Goal: Information Seeking & Learning: Learn about a topic

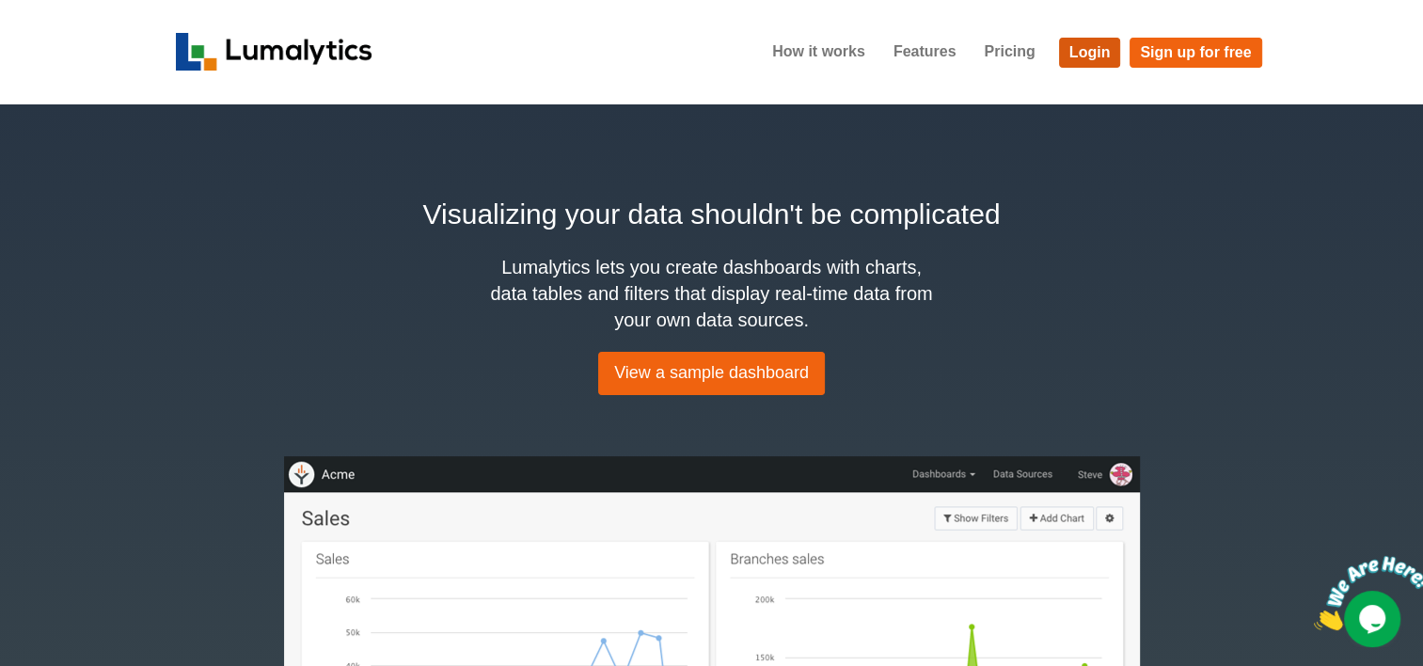
click at [1091, 60] on link "Login" at bounding box center [1090, 53] width 62 height 30
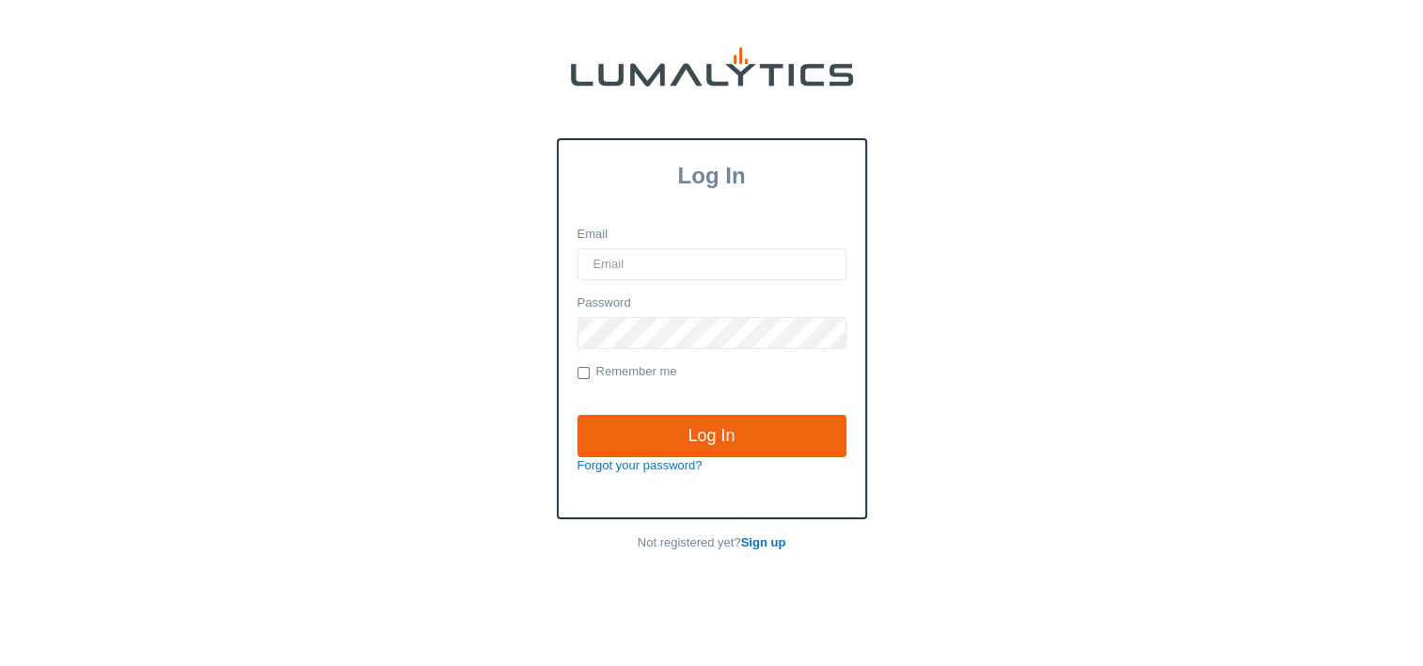
click at [636, 255] on input "Email" at bounding box center [712, 264] width 269 height 32
type input "[EMAIL_ADDRESS][DOMAIN_NAME]"
click at [578, 415] on input "Log In" at bounding box center [712, 436] width 269 height 43
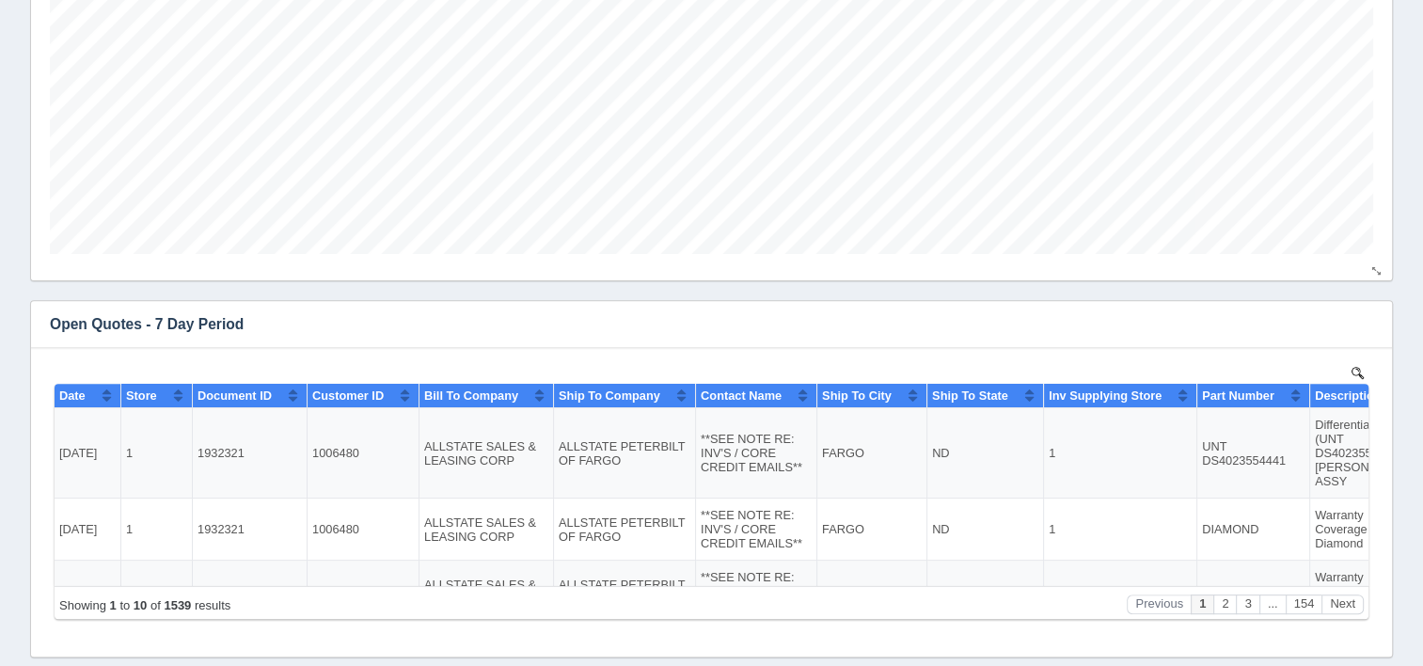
scroll to position [599, 0]
click at [1364, 331] on button "button" at bounding box center [1365, 323] width 25 height 29
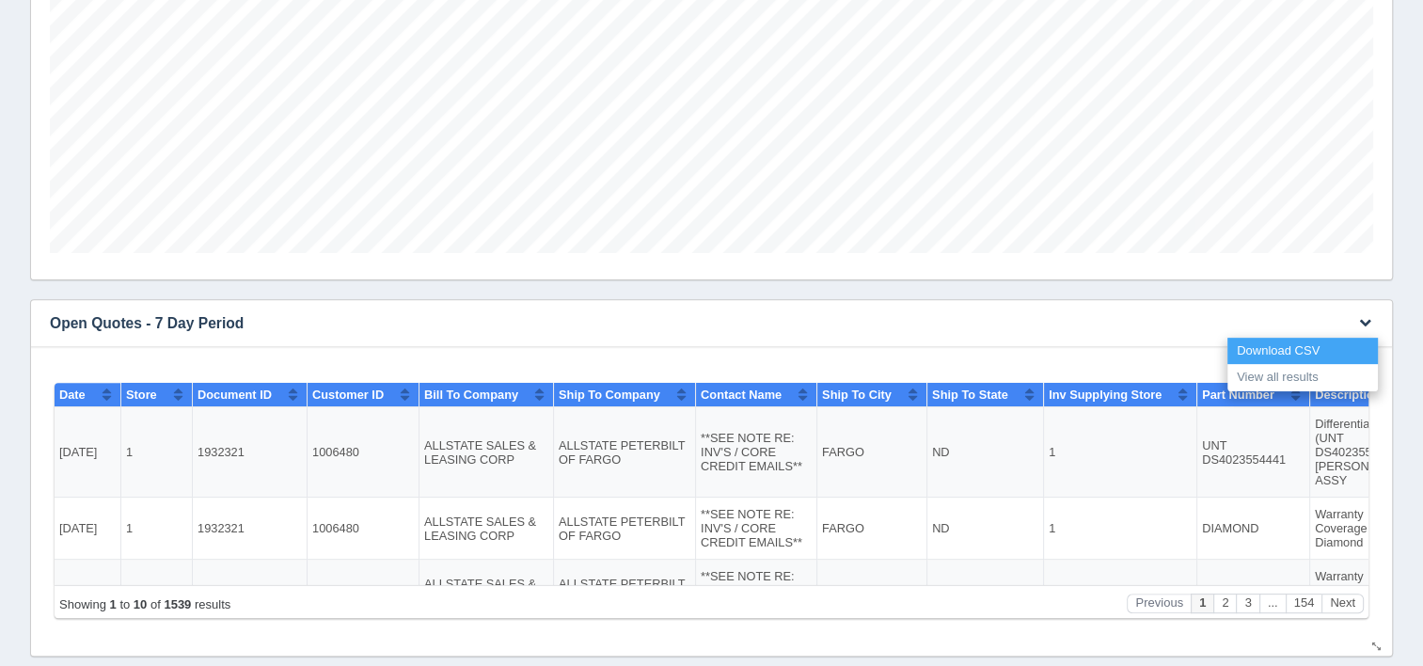
click at [1315, 347] on link "Download CSV" at bounding box center [1303, 351] width 151 height 27
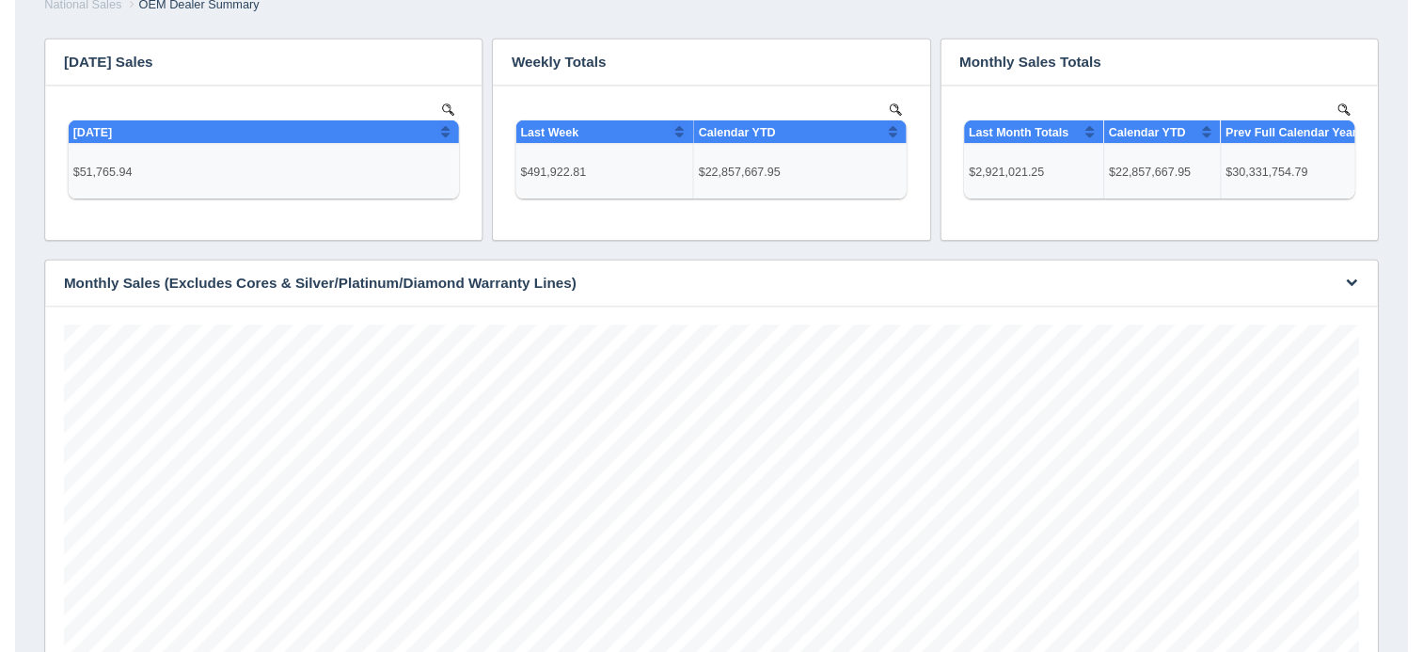
scroll to position [0, 0]
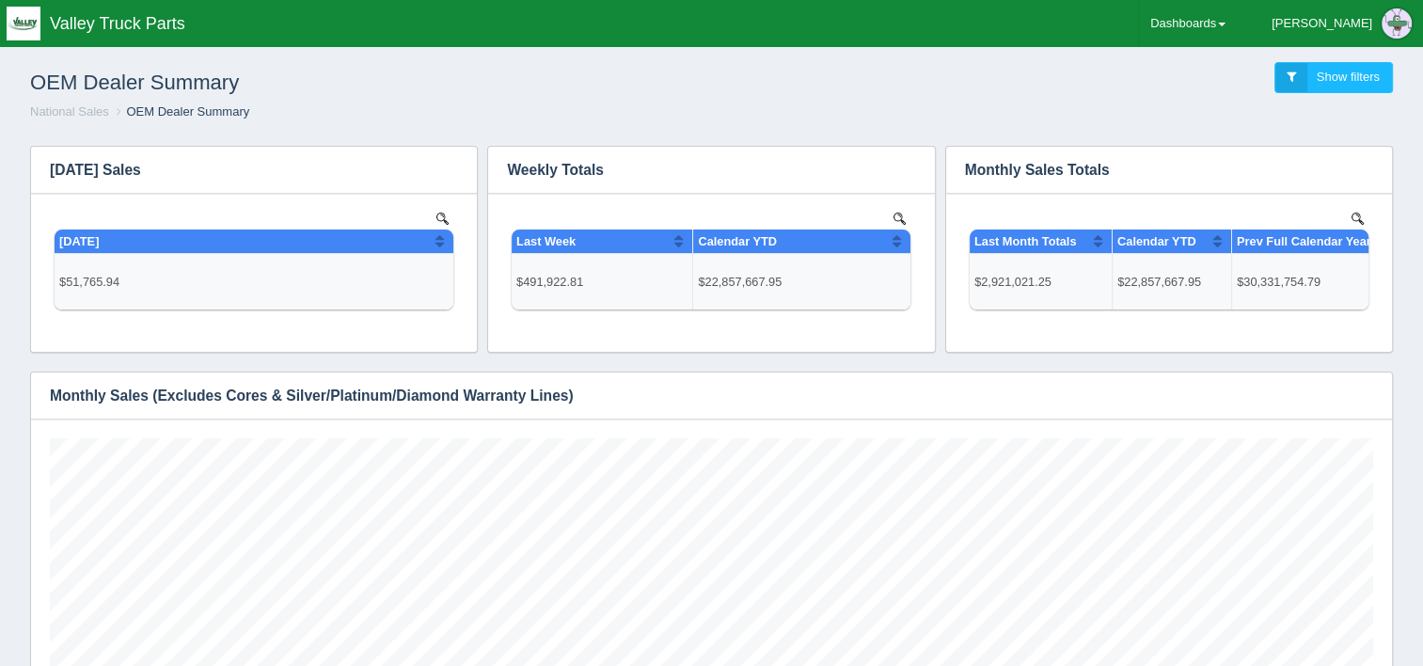
click at [1390, 119] on ol "National Sales OEM Dealer Summary" at bounding box center [711, 112] width 1393 height 18
click at [1237, 26] on link "Dashboards" at bounding box center [1188, 23] width 98 height 47
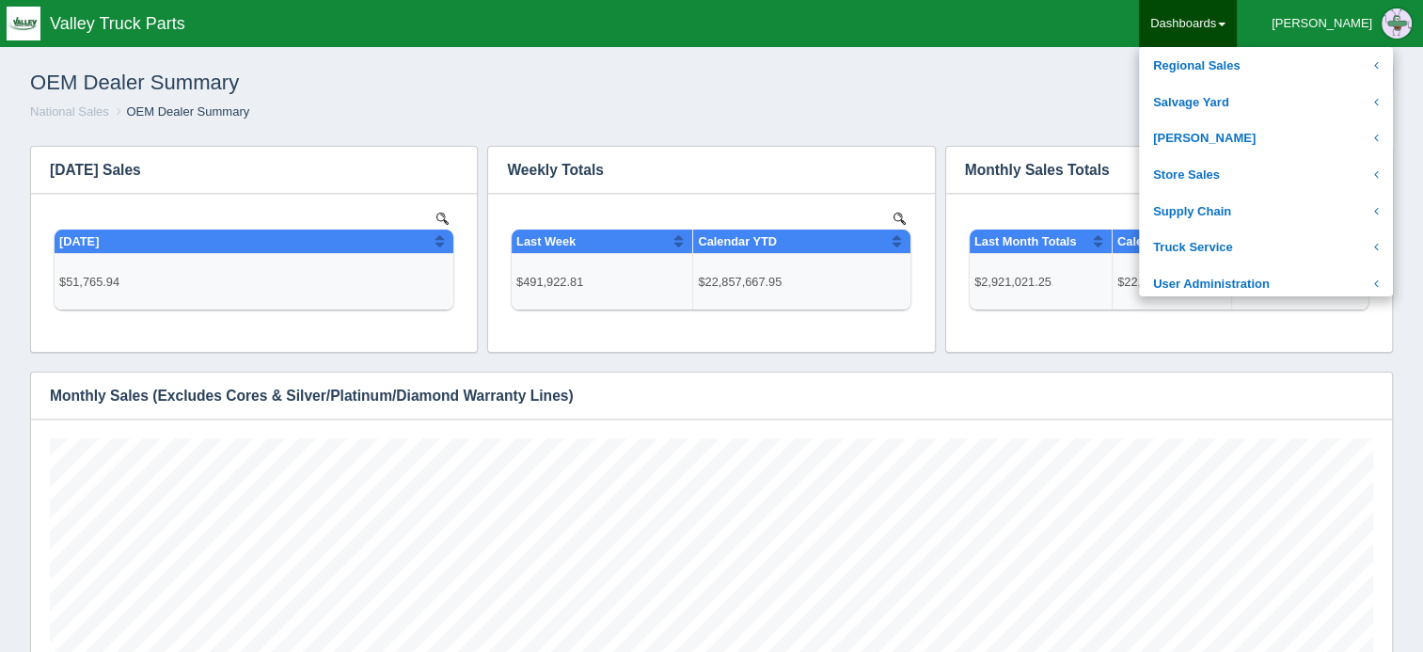
scroll to position [379, 0]
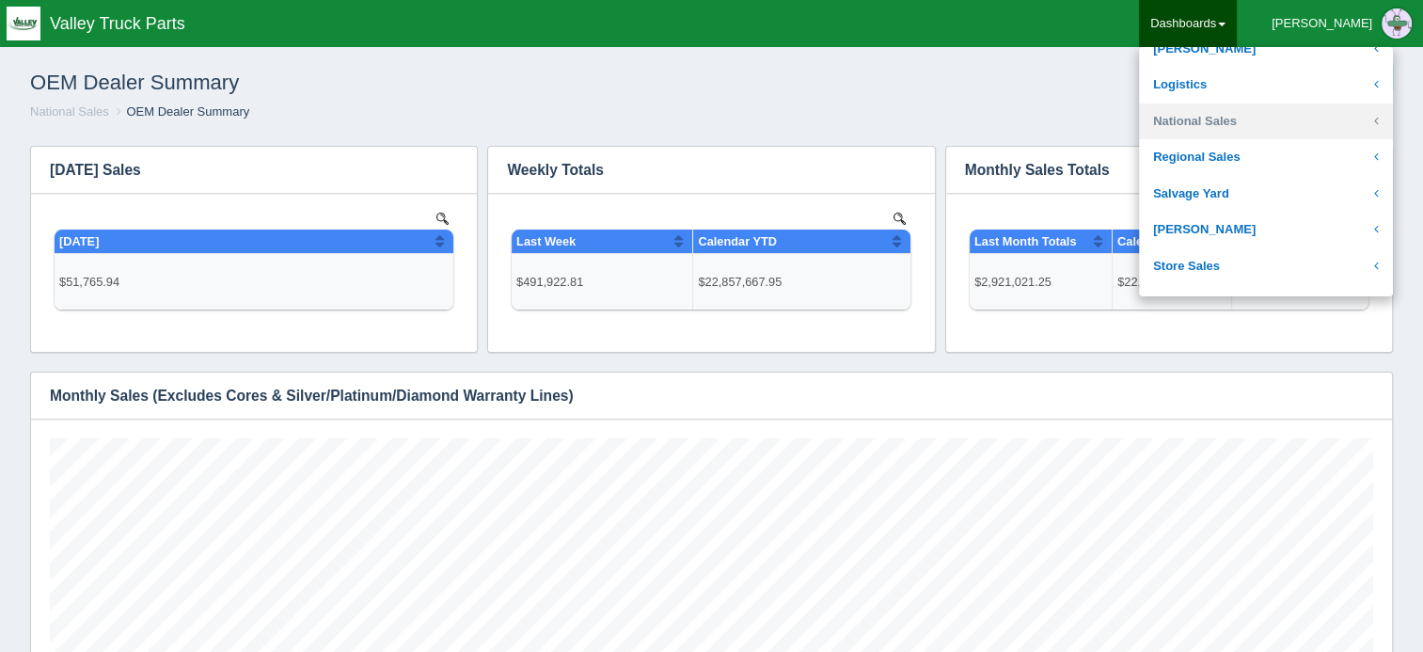
click at [1297, 128] on link "National Sales" at bounding box center [1266, 121] width 254 height 37
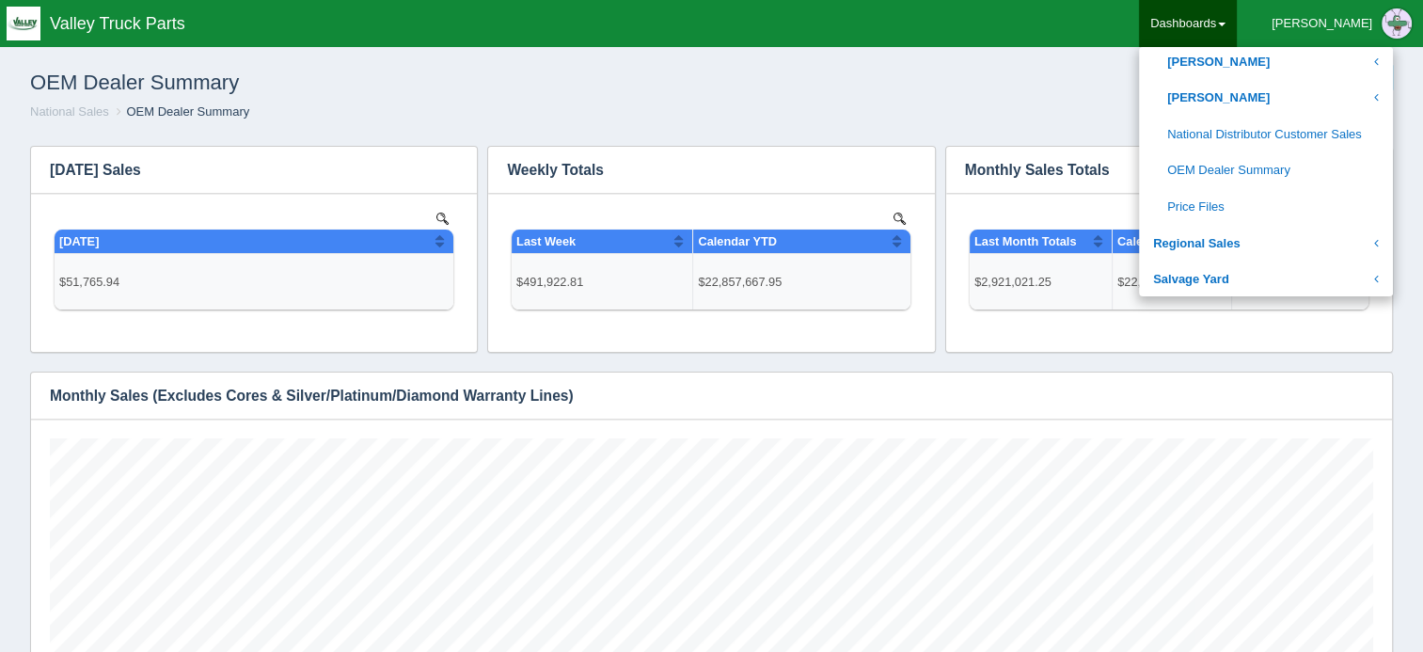
scroll to position [1020, 0]
click at [1317, 107] on link "[PERSON_NAME]" at bounding box center [1266, 97] width 254 height 37
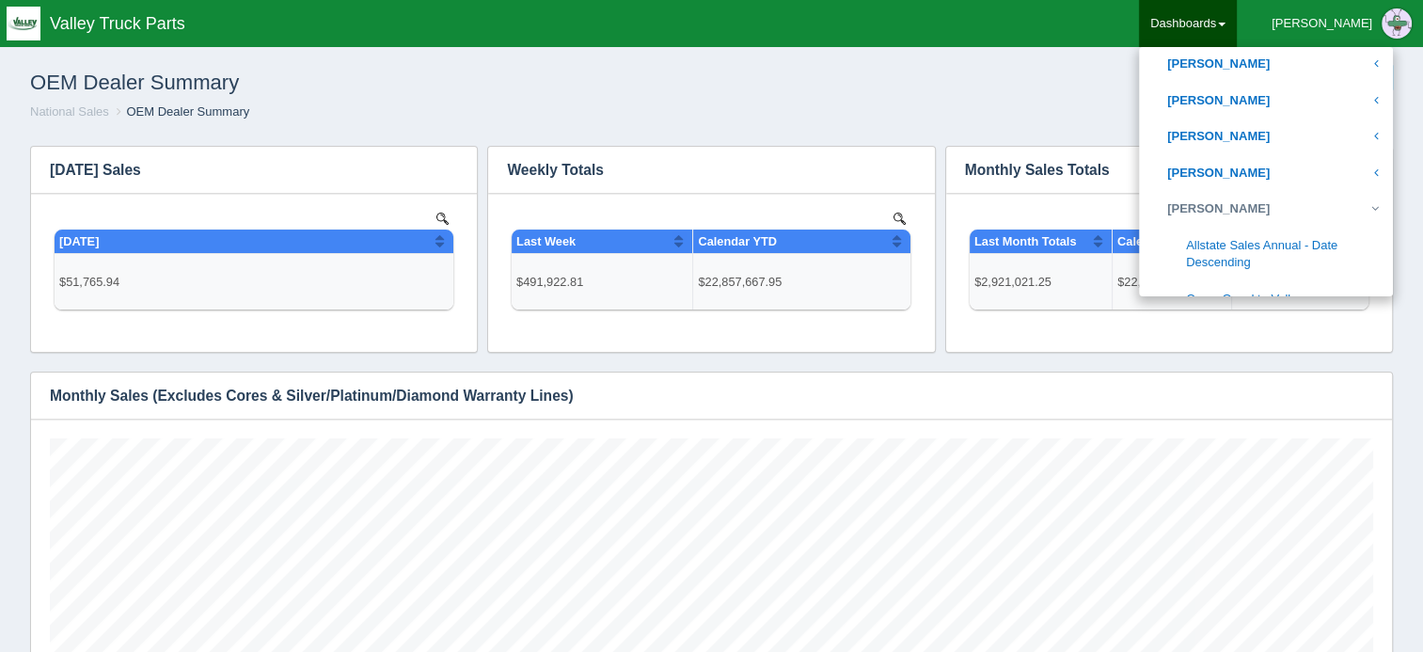
scroll to position [948, 0]
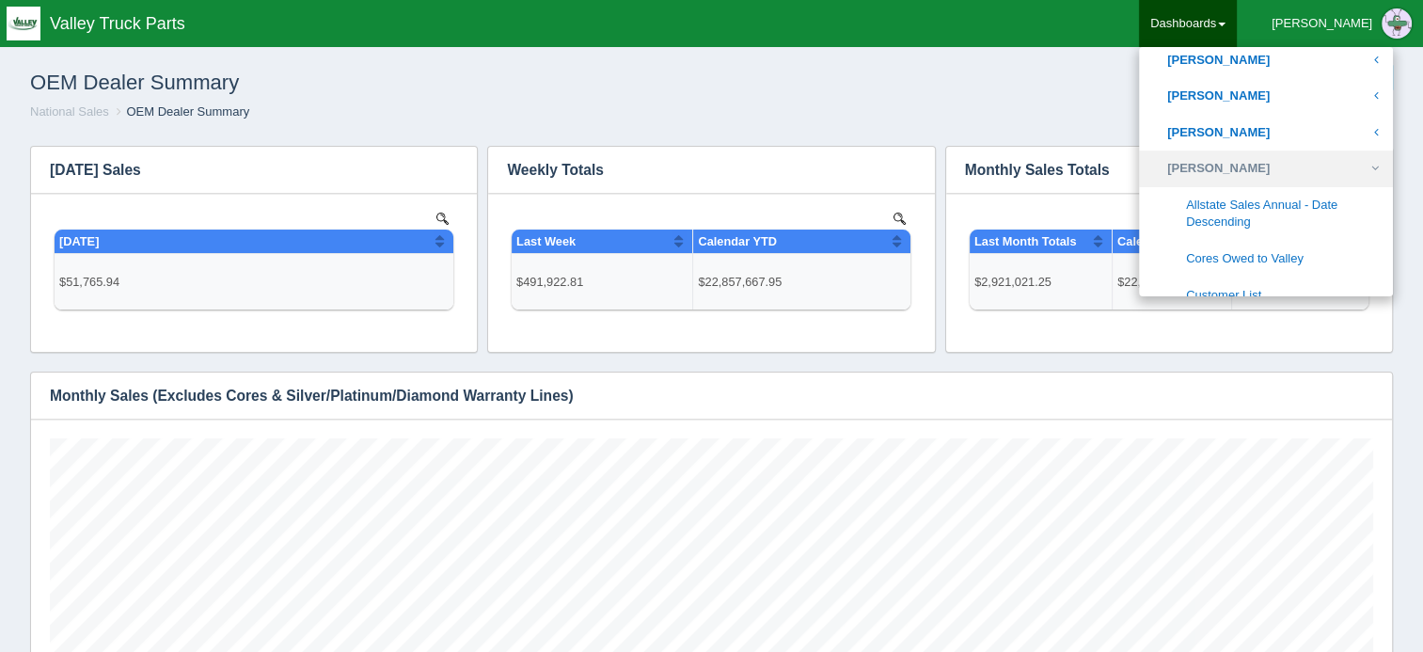
click at [1294, 176] on link "[PERSON_NAME]" at bounding box center [1266, 169] width 254 height 37
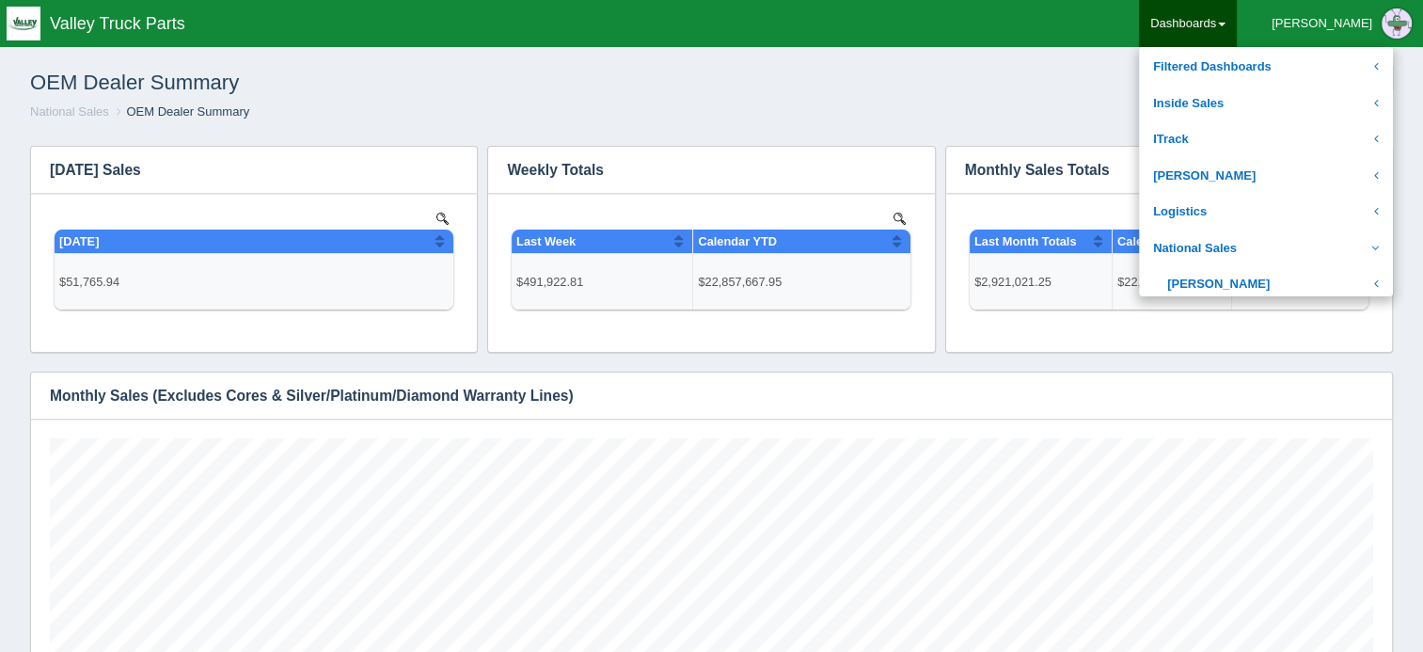
scroll to position [246, 0]
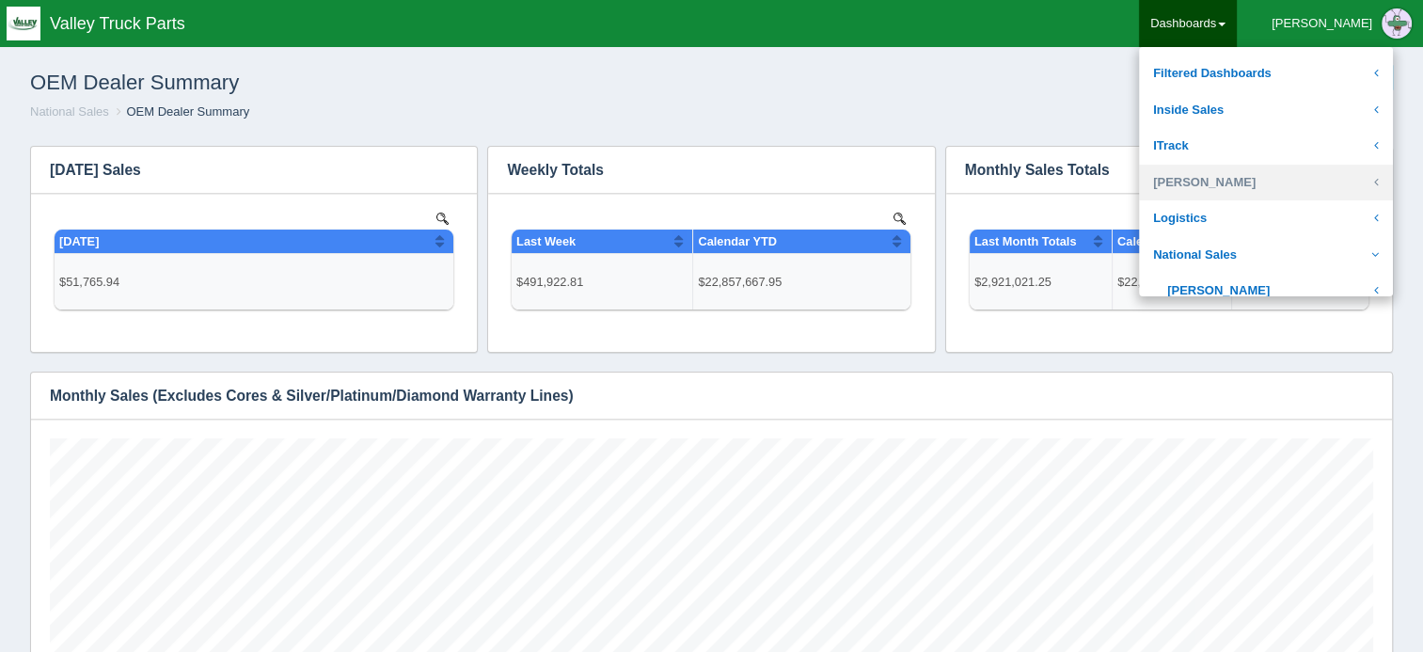
click at [1292, 174] on link "[PERSON_NAME]" at bounding box center [1266, 183] width 254 height 37
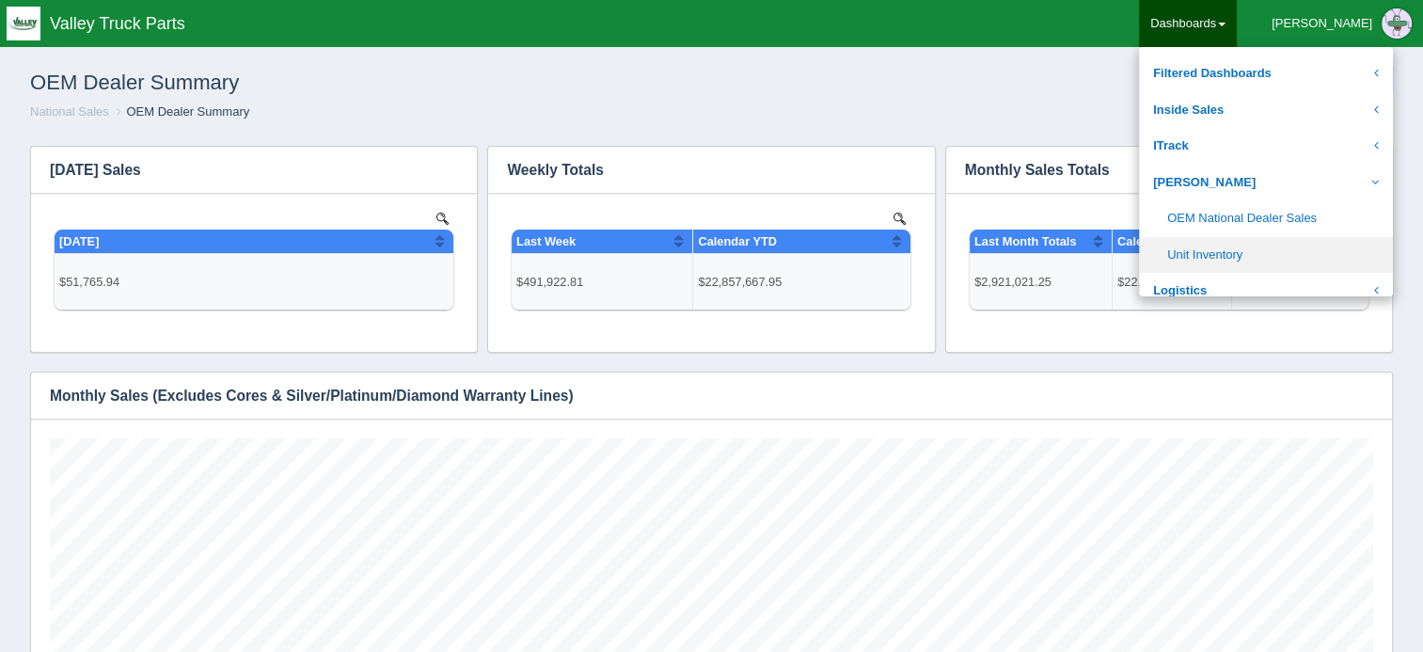
click at [1287, 260] on link "Unit Inventory" at bounding box center [1266, 255] width 254 height 37
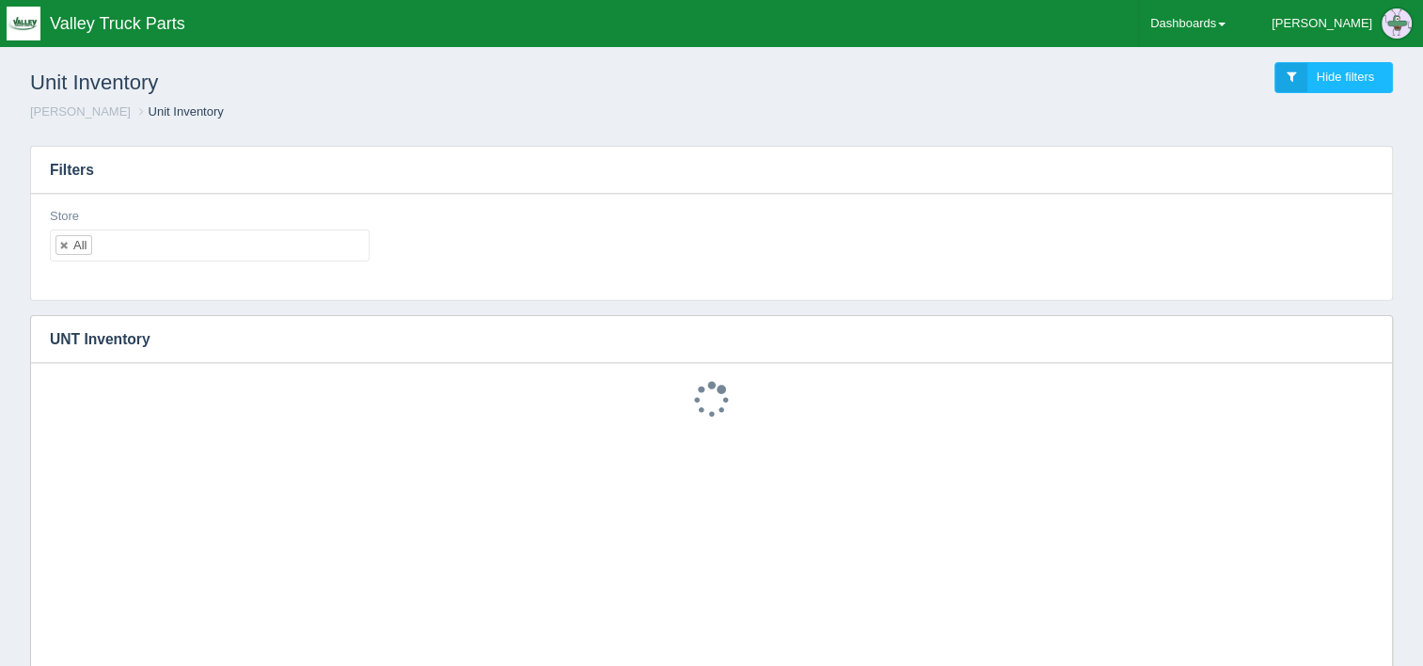
click at [1335, 222] on div "Store All No matches found All None 11-[GEOGRAPHIC_DATA] 12-[GEOGRAPHIC_DATA] 1…" at bounding box center [711, 242] width 1339 height 69
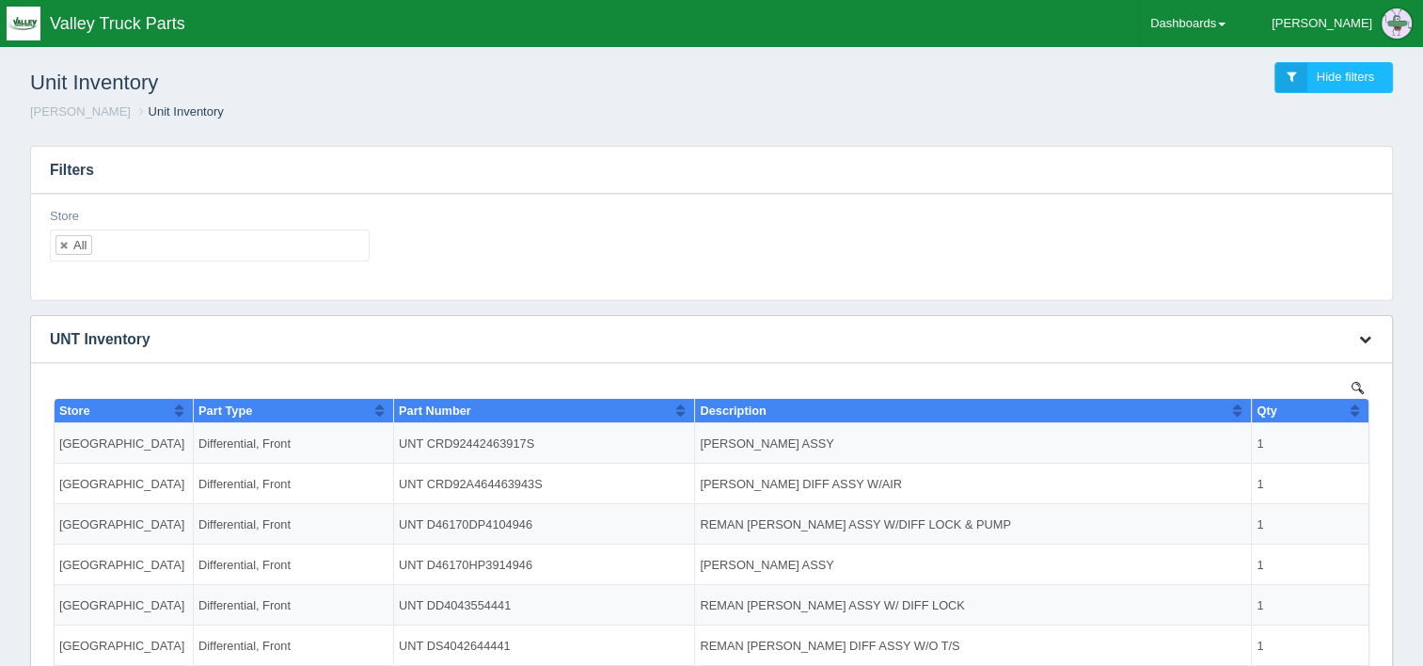
click at [1362, 341] on icon "button" at bounding box center [1365, 339] width 12 height 12
click at [1279, 393] on link "View all results" at bounding box center [1303, 394] width 151 height 27
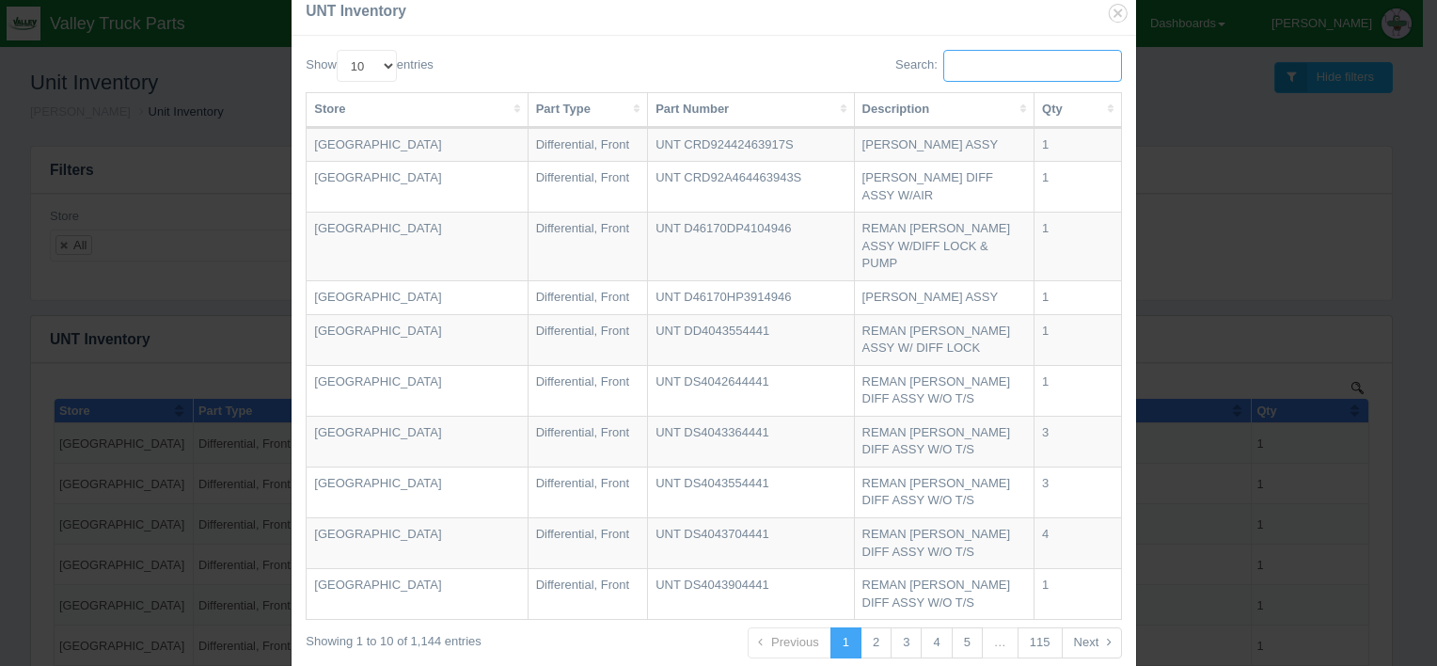
click at [974, 57] on input "Search:" at bounding box center [1033, 66] width 179 height 32
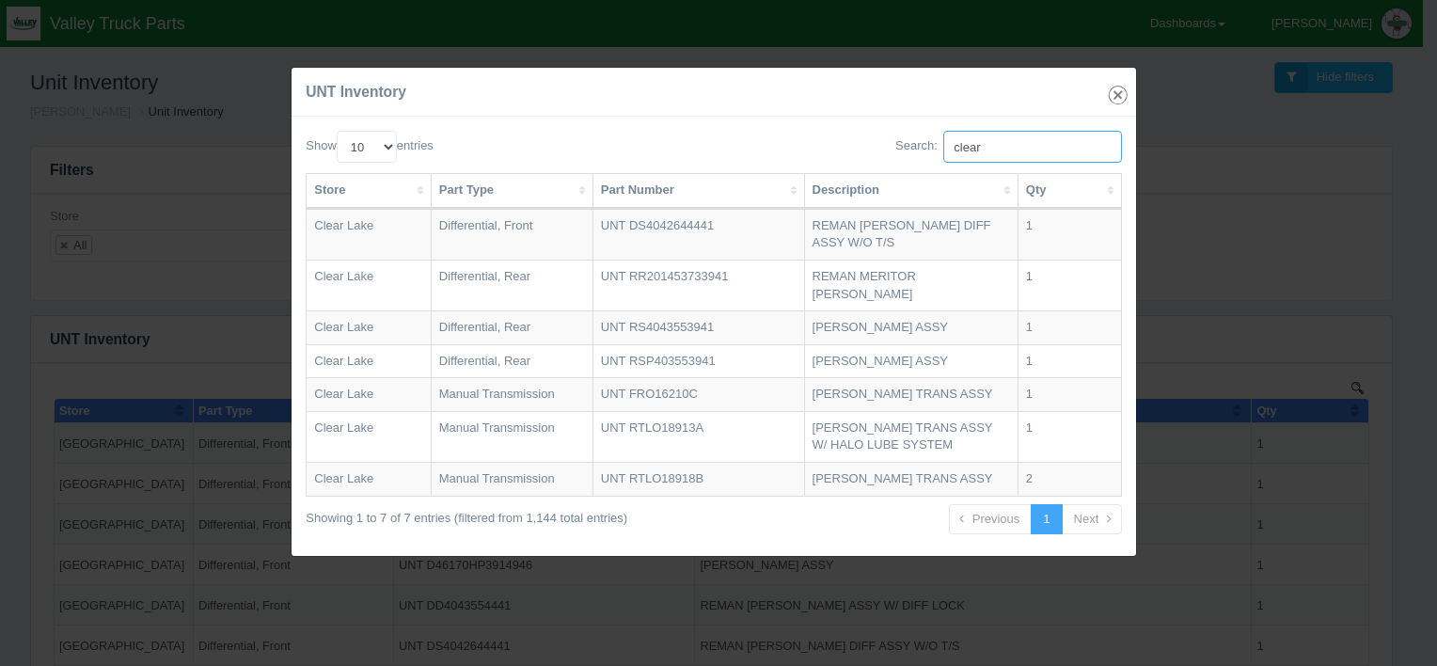
type input "clear"
click at [1120, 104] on icon "button" at bounding box center [1118, 95] width 26 height 26
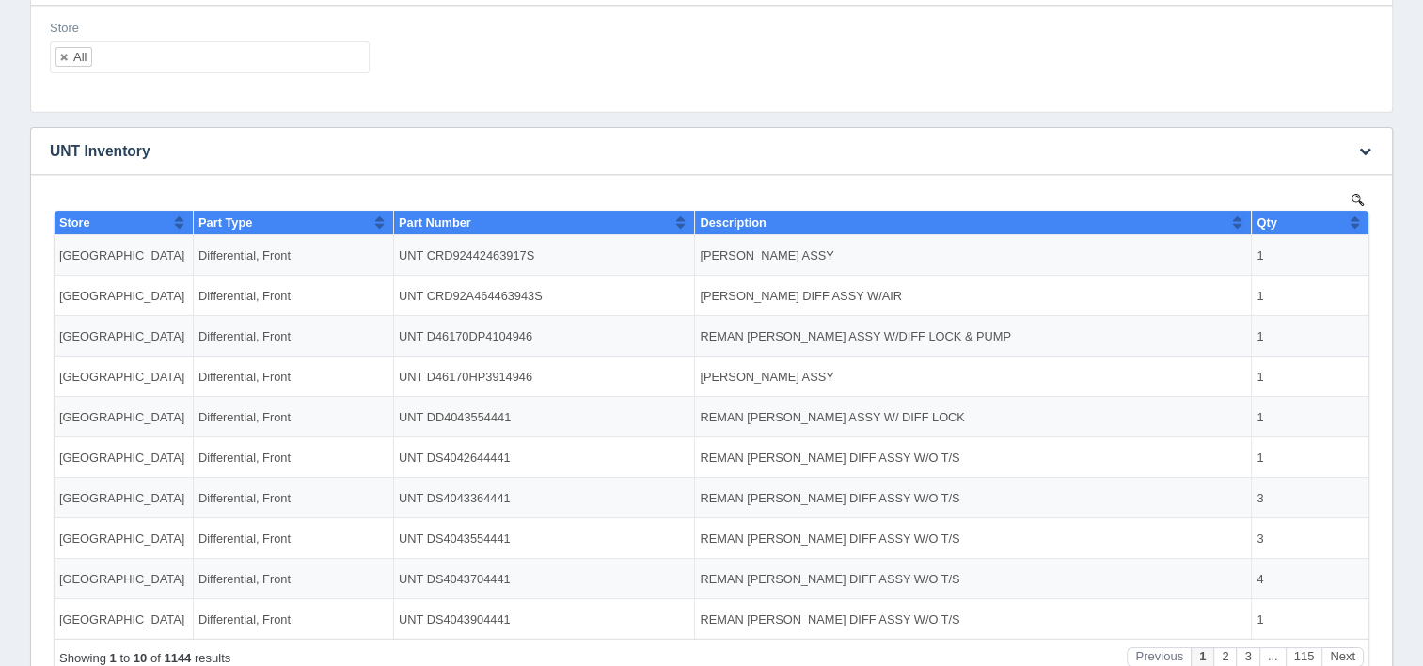
scroll to position [187, 0]
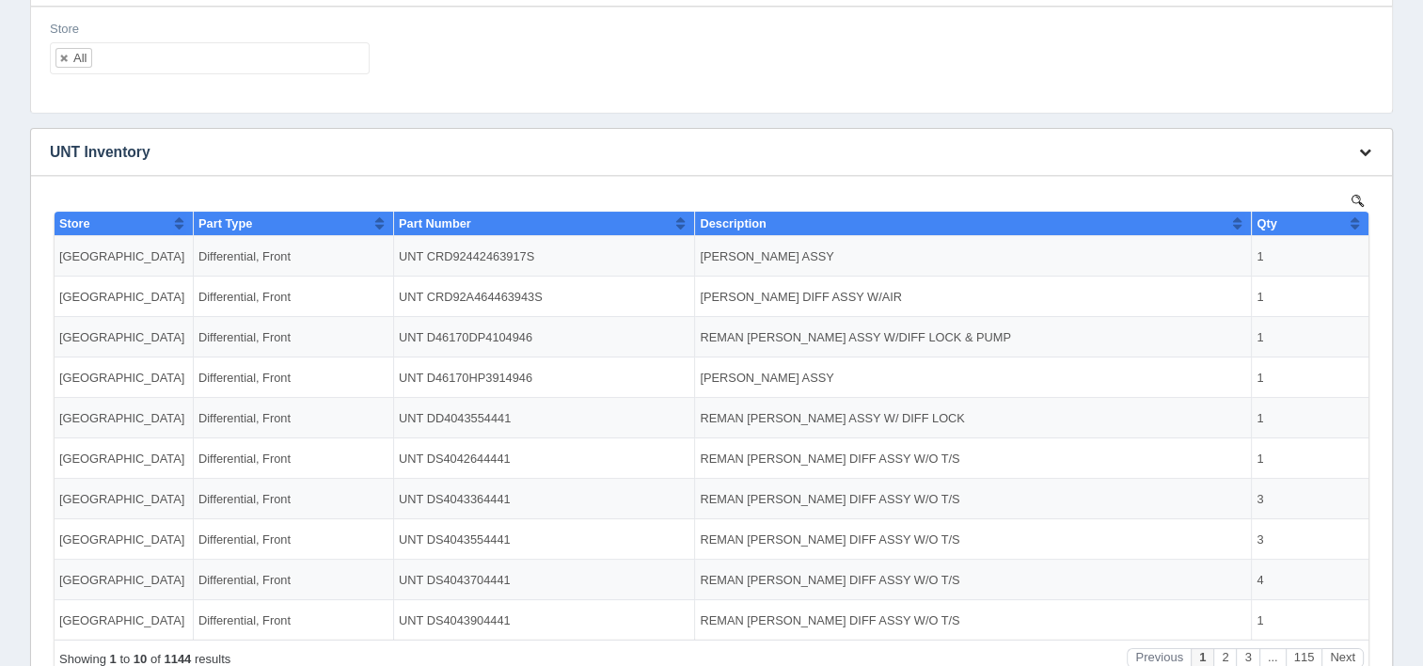
click at [1369, 150] on icon "button" at bounding box center [1365, 152] width 12 height 12
click at [1293, 203] on link "View all results" at bounding box center [1303, 207] width 151 height 27
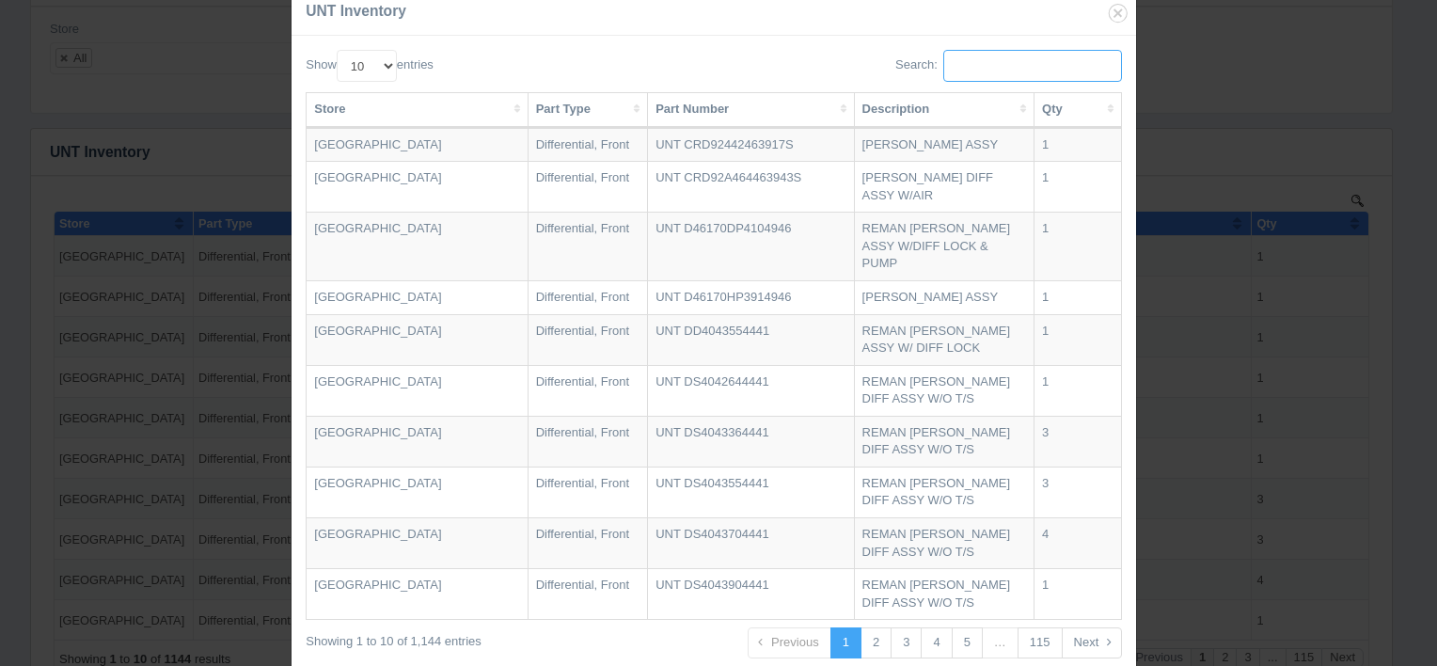
click at [1088, 75] on input "Search:" at bounding box center [1033, 66] width 179 height 32
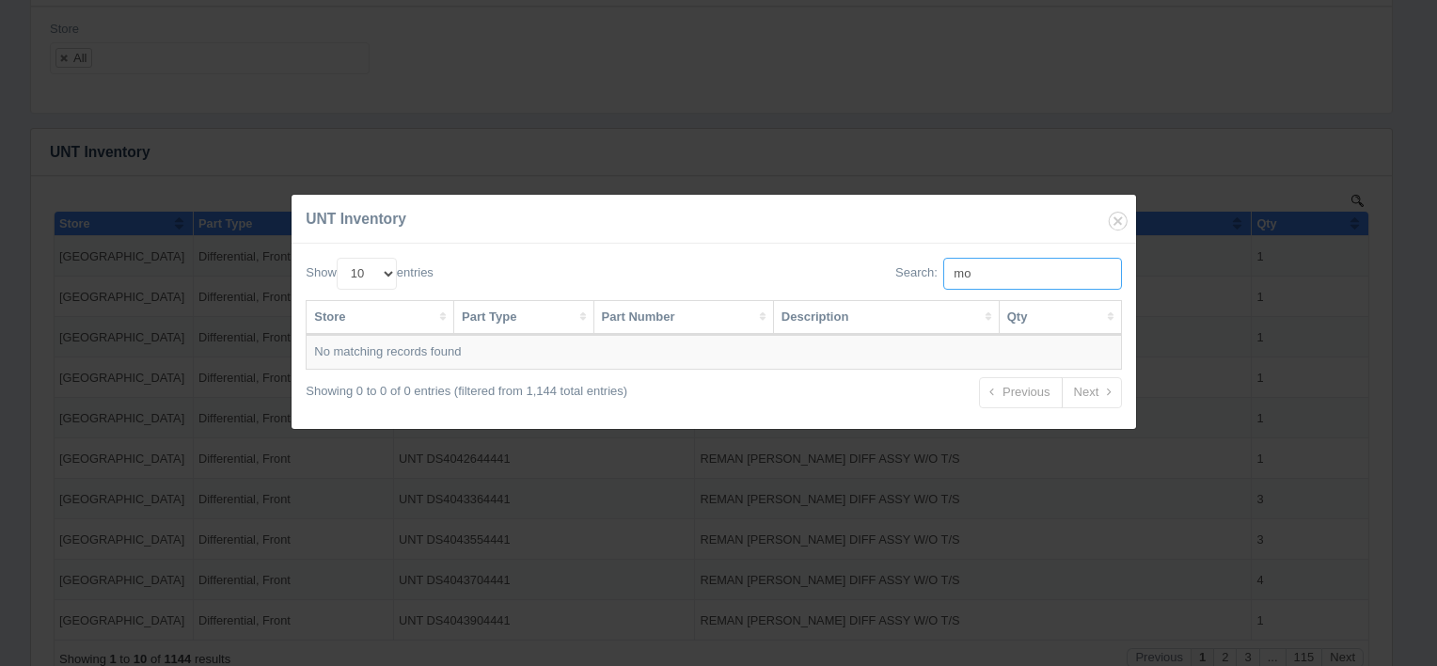
type input "m"
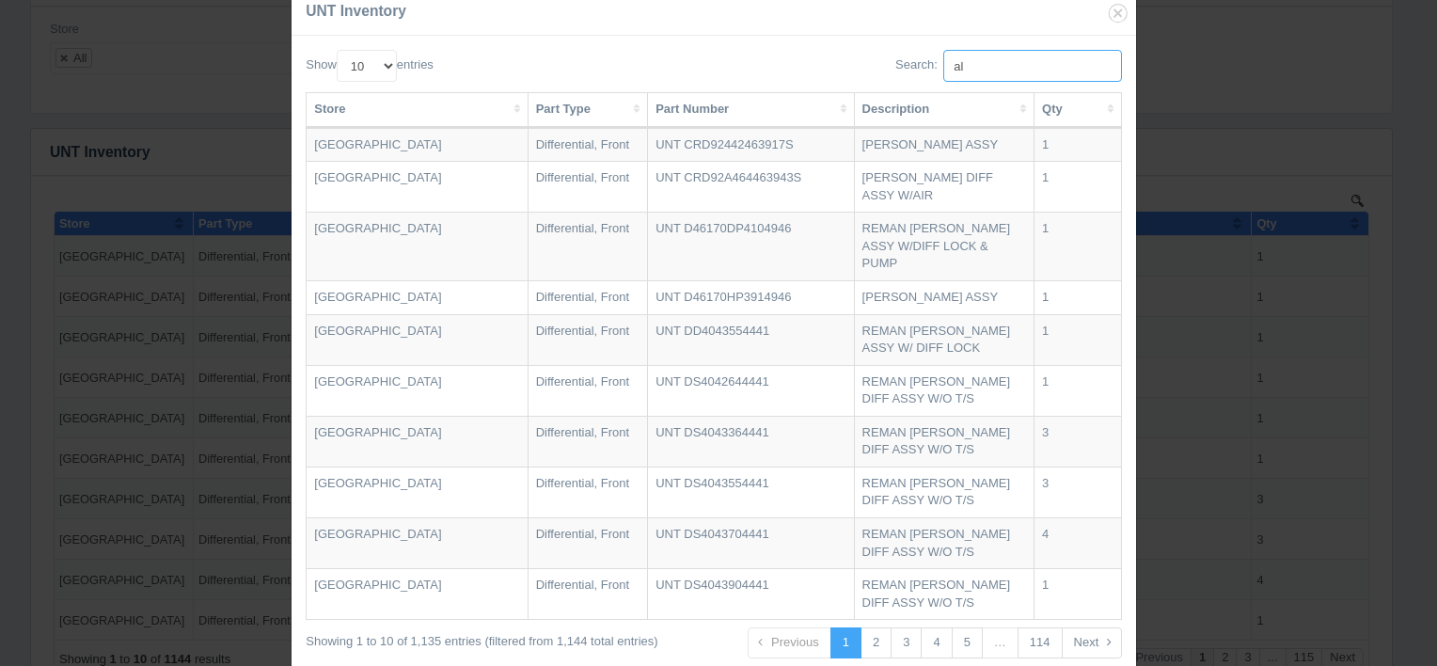
type input "a"
click at [933, 627] on link "4" at bounding box center [936, 642] width 31 height 31
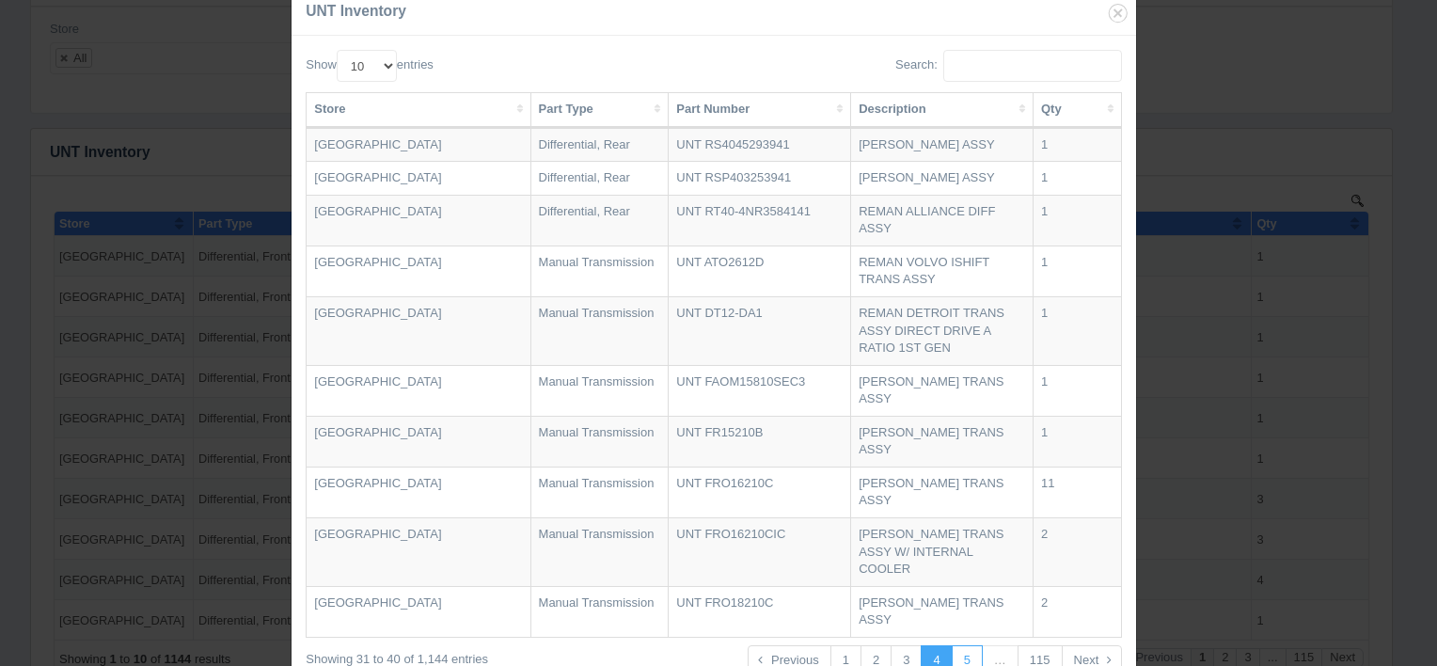
click at [978, 645] on link "5" at bounding box center [967, 660] width 31 height 31
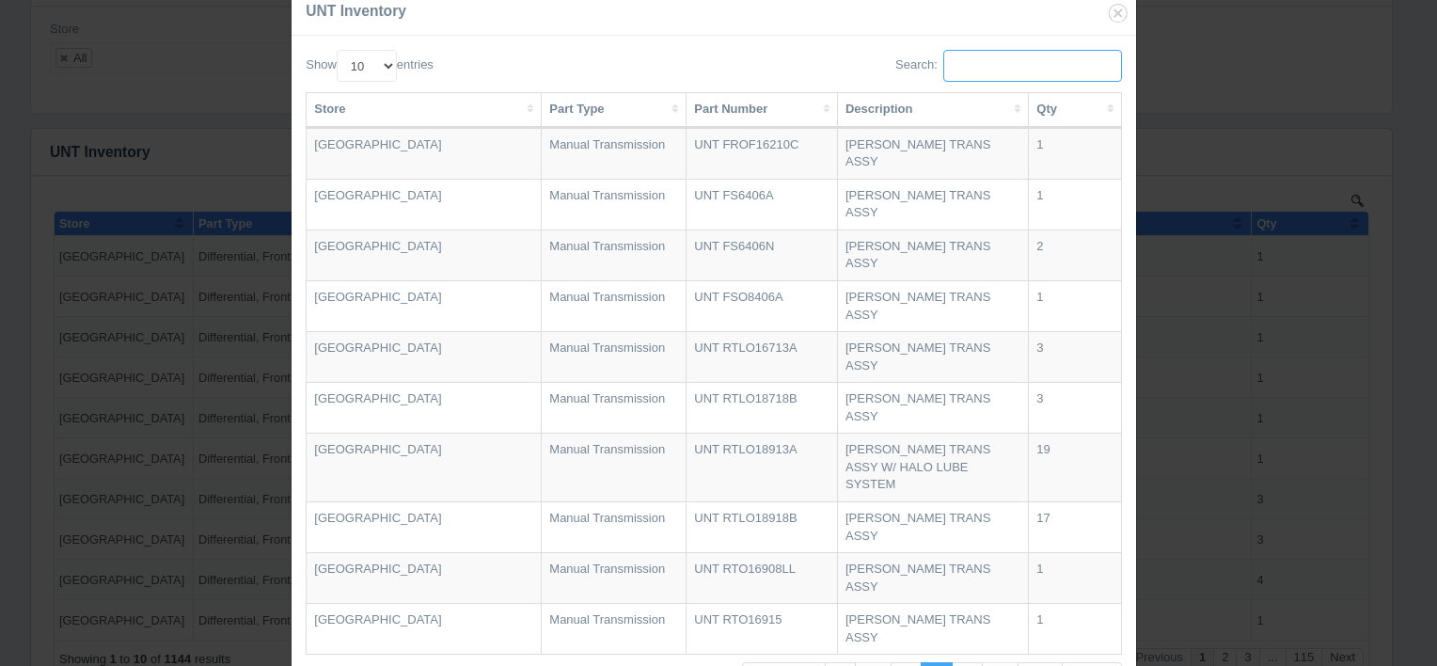
click at [987, 82] on input "Search:" at bounding box center [1033, 66] width 179 height 32
click at [971, 662] on link "6" at bounding box center [967, 677] width 31 height 31
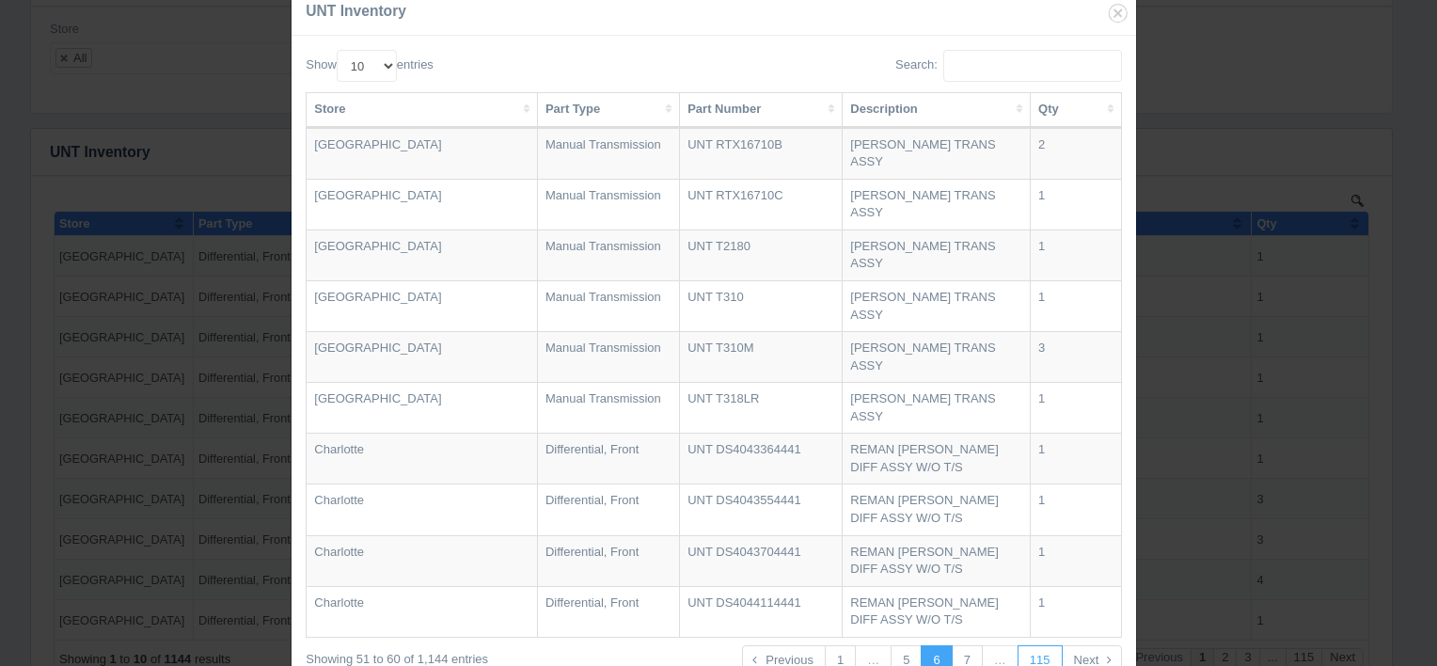
click at [1039, 645] on link "115" at bounding box center [1040, 660] width 45 height 31
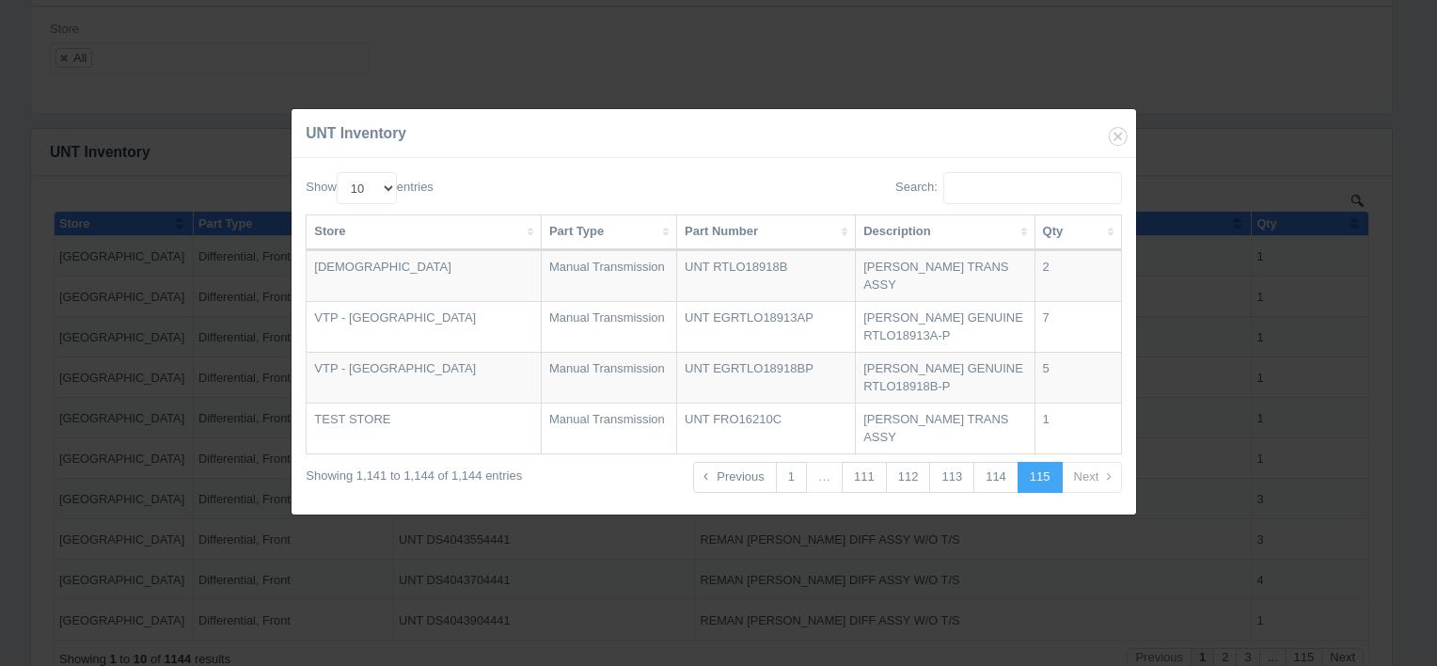
click at [836, 465] on link "…" at bounding box center [824, 477] width 37 height 31
click at [1125, 143] on div "UNT Inventory" at bounding box center [714, 133] width 845 height 49
click at [1118, 150] on icon "button" at bounding box center [1118, 136] width 26 height 26
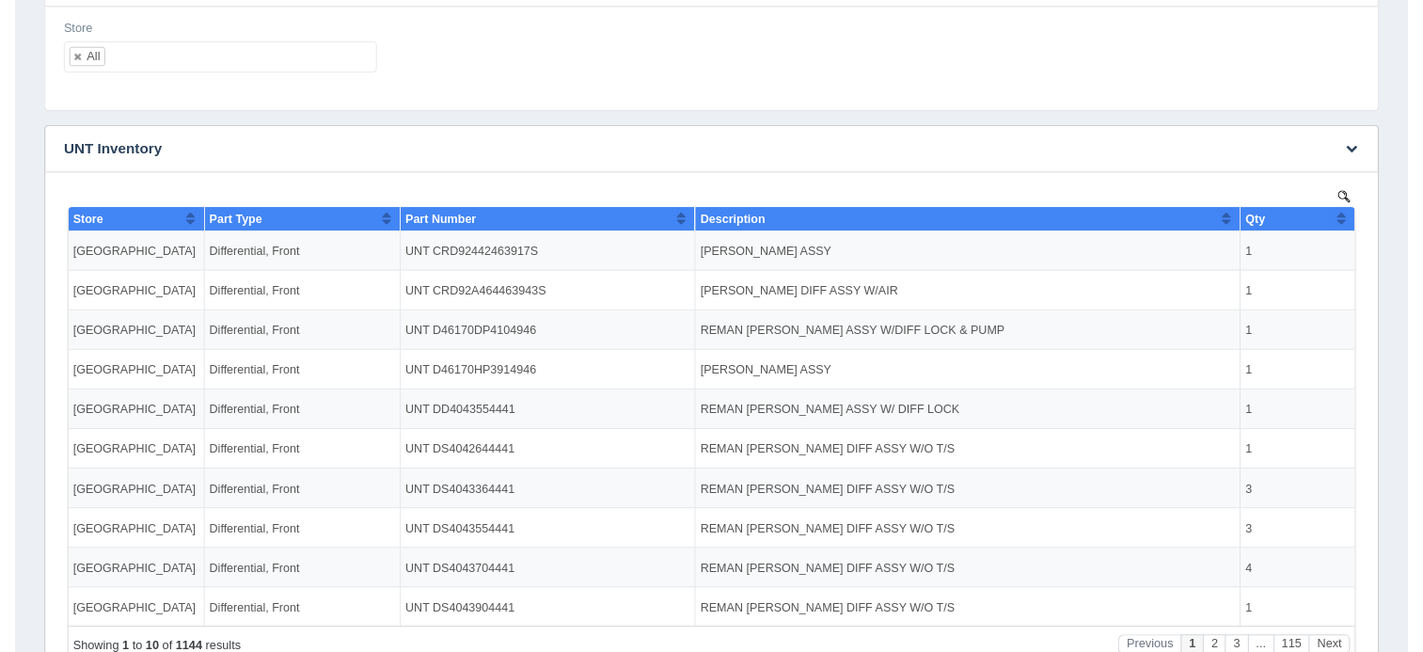
scroll to position [0, 0]
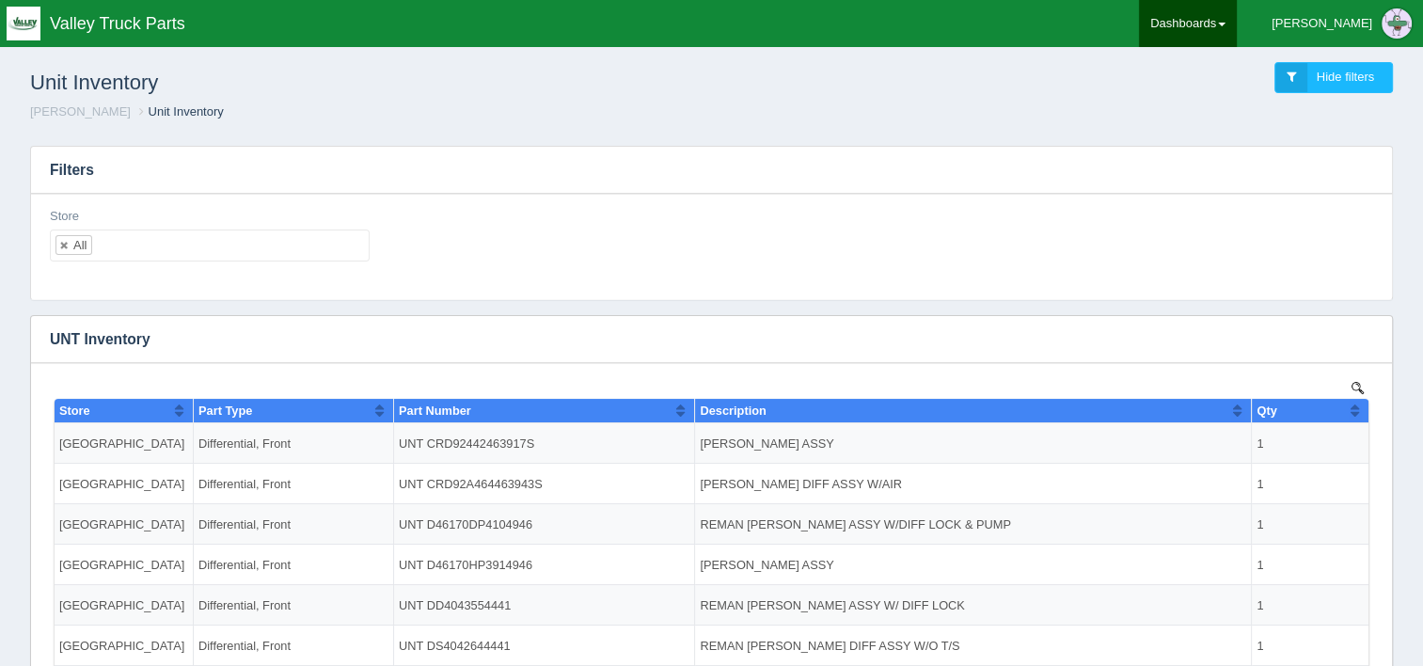
click at [1237, 32] on link "Dashboards" at bounding box center [1188, 23] width 98 height 47
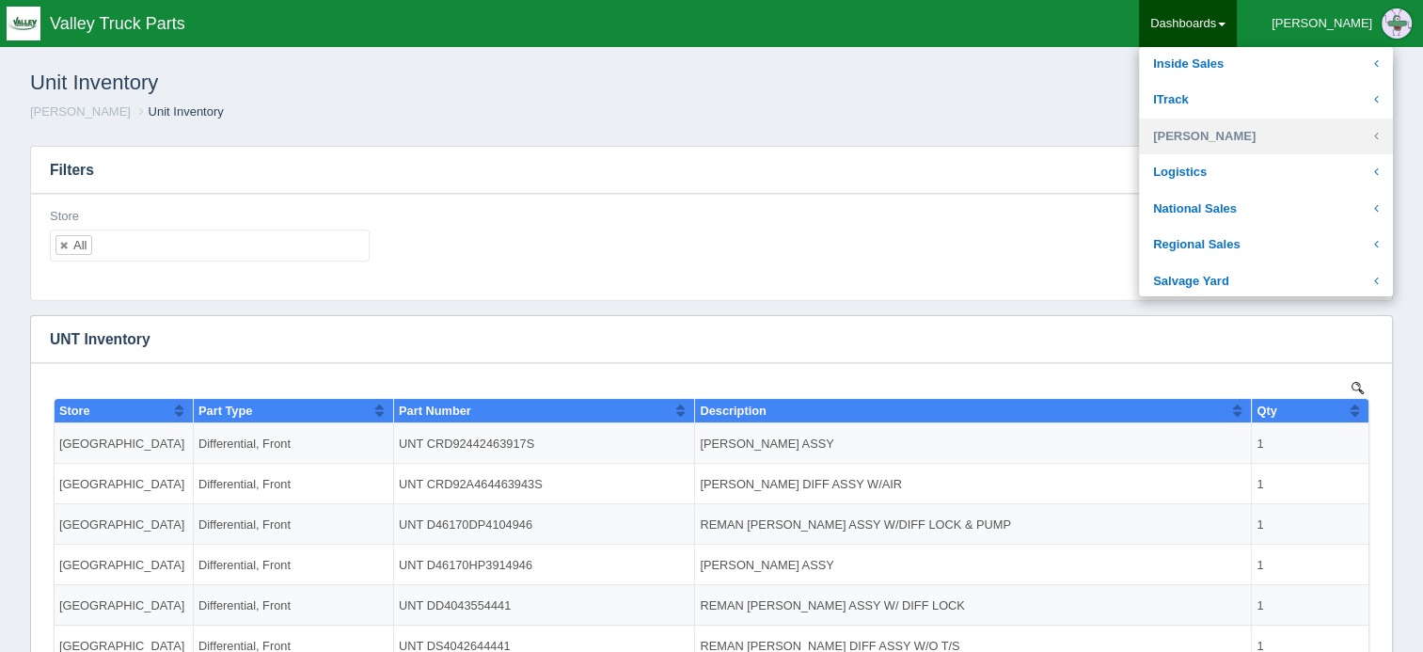
scroll to position [293, 0]
click at [1268, 135] on link "[PERSON_NAME]" at bounding box center [1266, 136] width 254 height 37
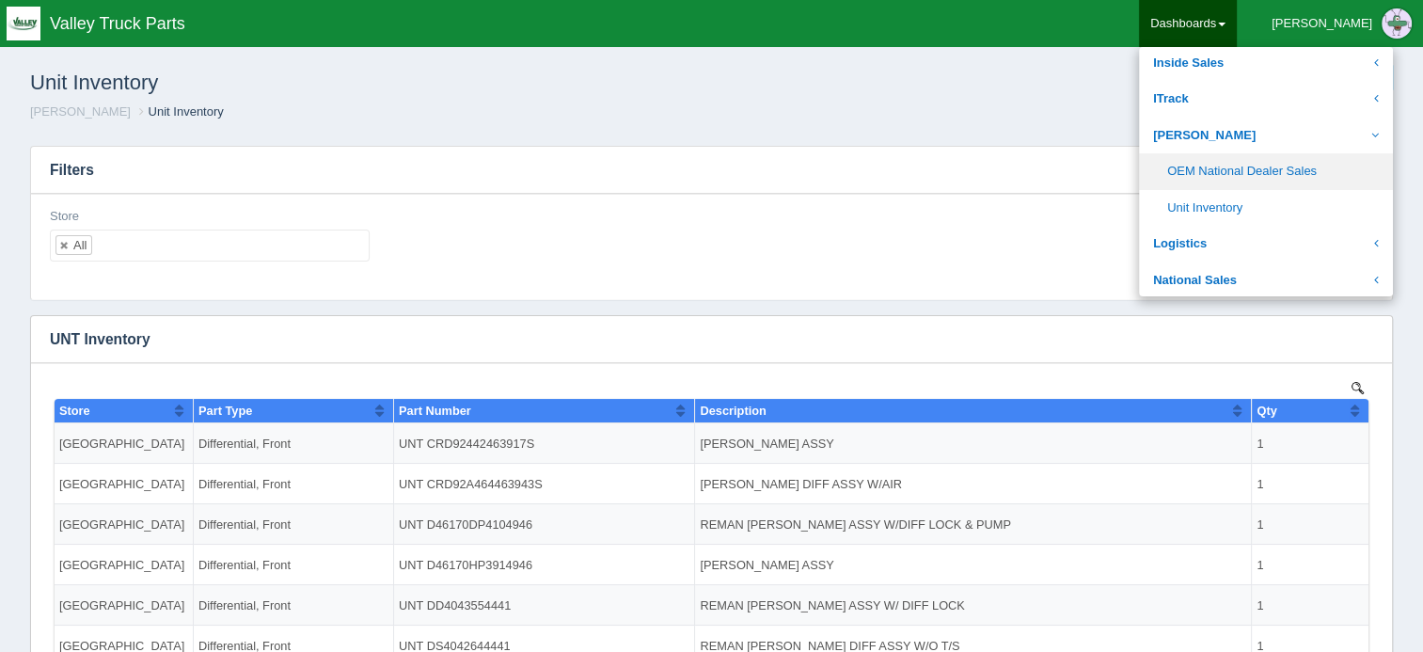
click at [1275, 162] on link "OEM National Dealer Sales" at bounding box center [1266, 171] width 254 height 37
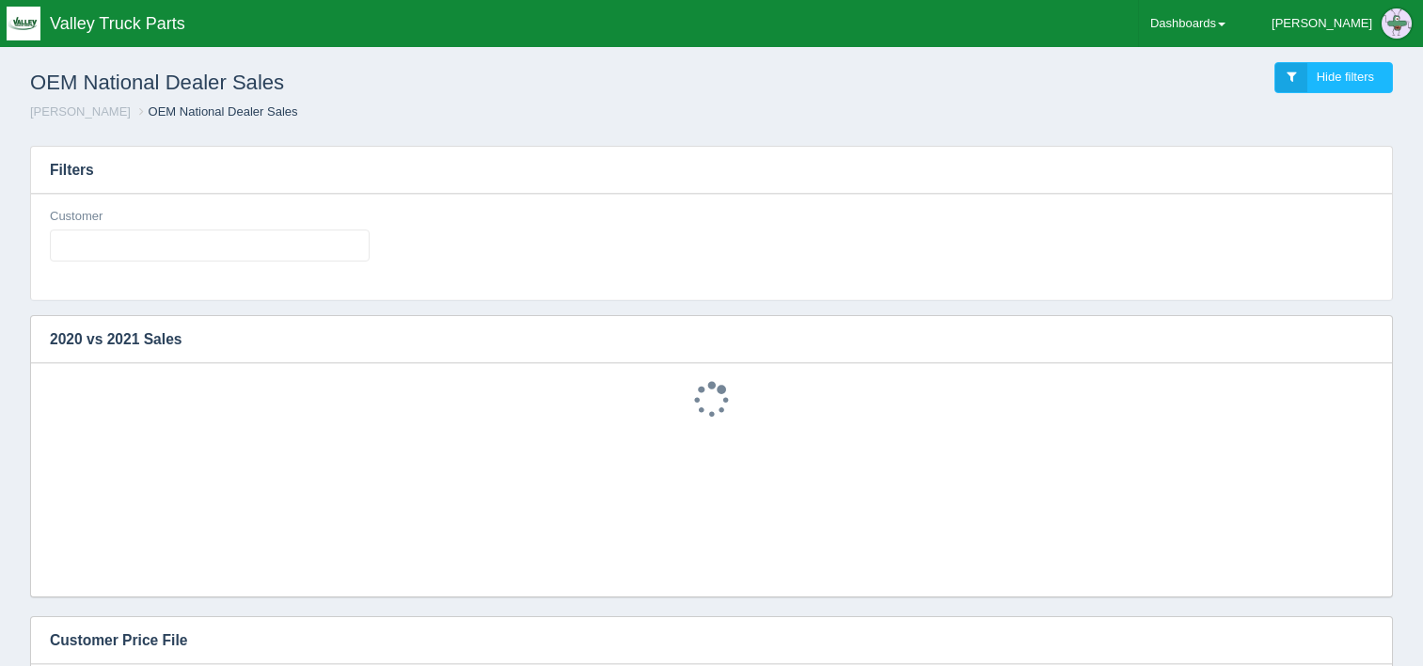
select select
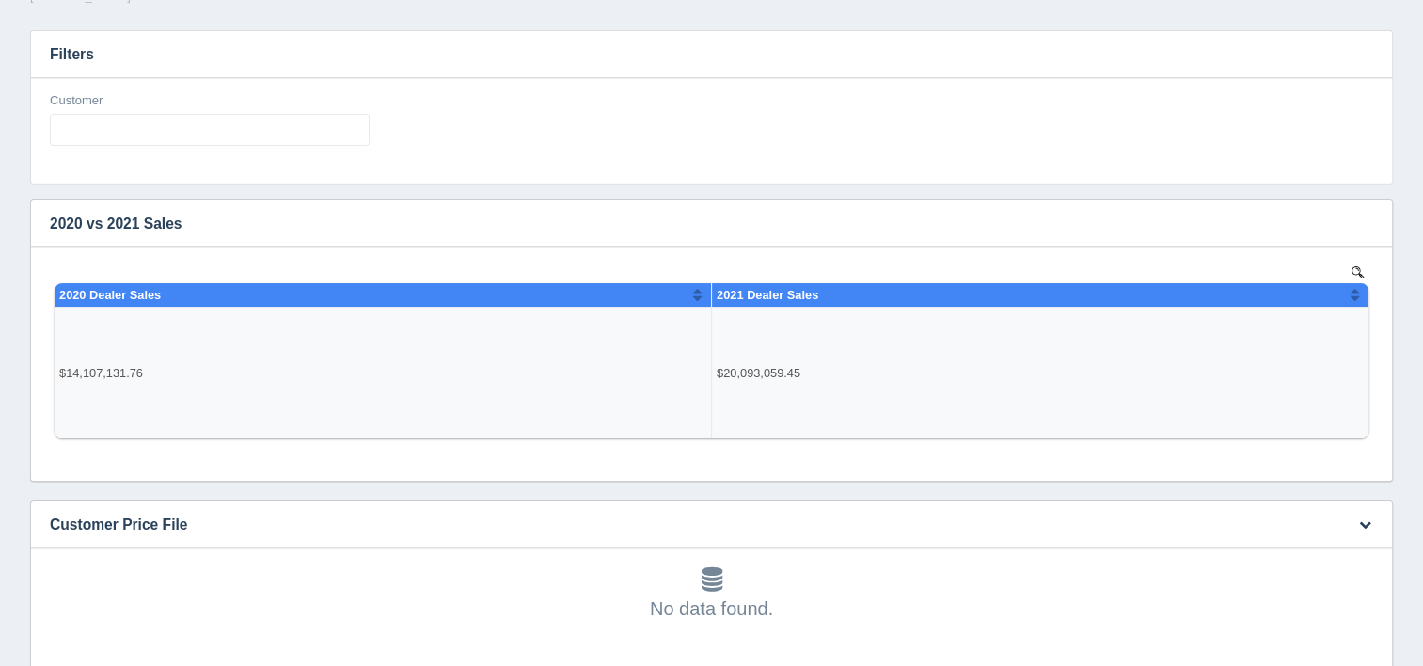
scroll to position [115, 0]
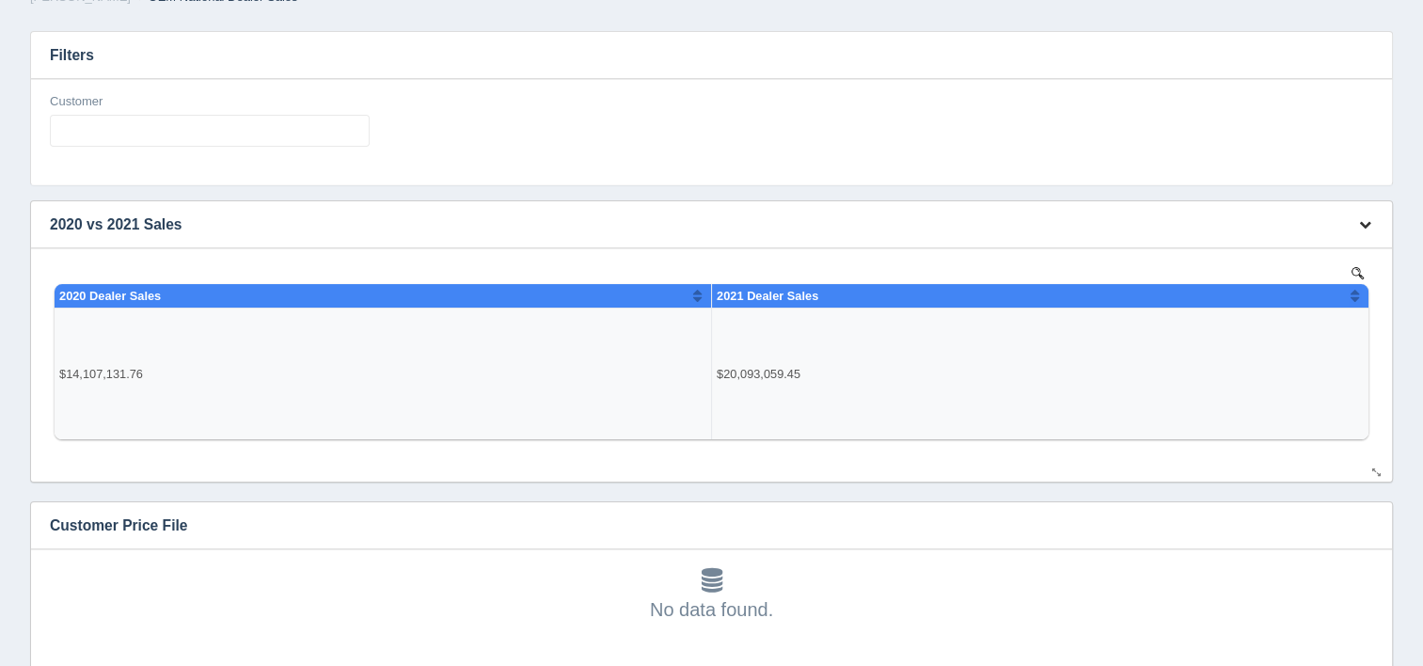
click at [1366, 223] on icon "button" at bounding box center [1365, 224] width 12 height 12
click at [1317, 272] on link "View all results" at bounding box center [1303, 279] width 151 height 27
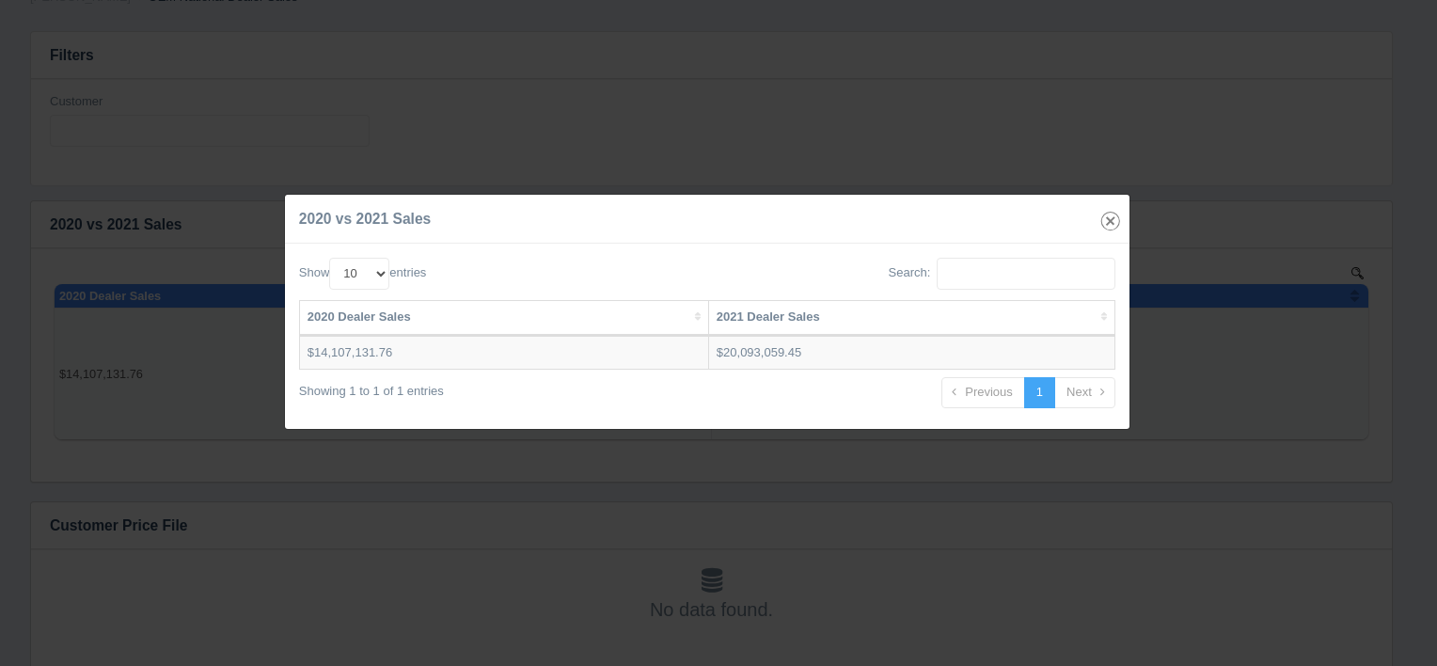
click at [1118, 223] on div "2020 vs 2021 Sales" at bounding box center [707, 219] width 845 height 49
click at [1118, 223] on icon "button" at bounding box center [1111, 221] width 26 height 26
